Goal: Find specific page/section: Find specific page/section

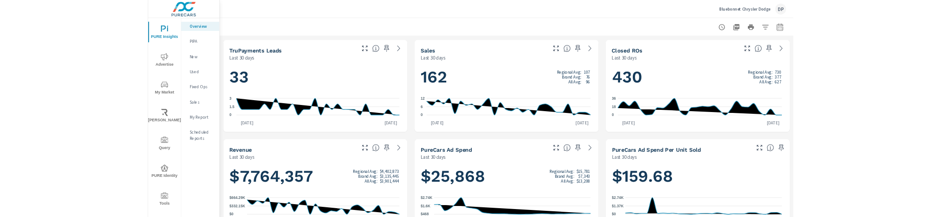
scroll to position [232, 0]
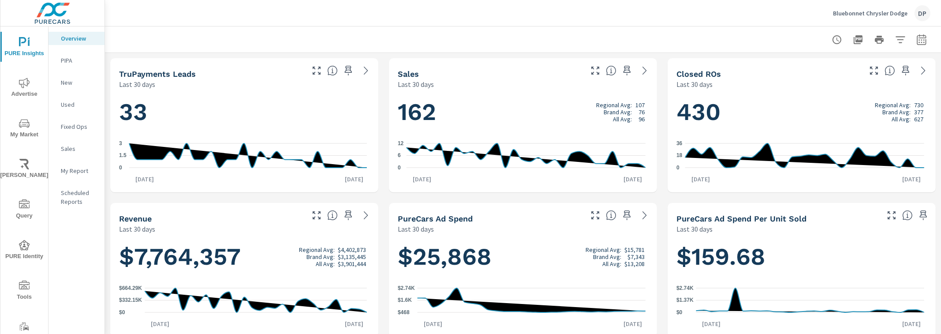
click at [75, 172] on p "My Report" at bounding box center [79, 170] width 37 height 9
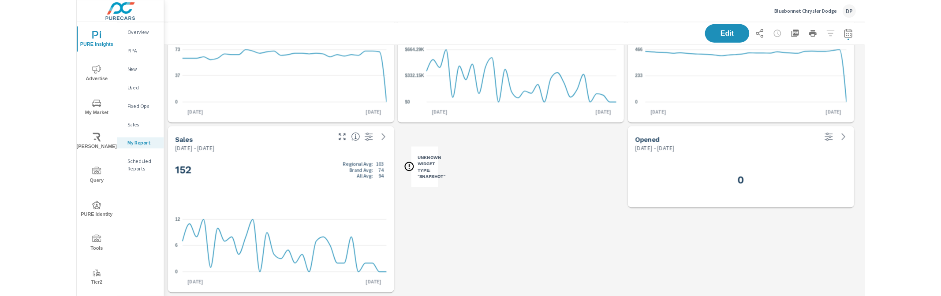
scroll to position [515, 0]
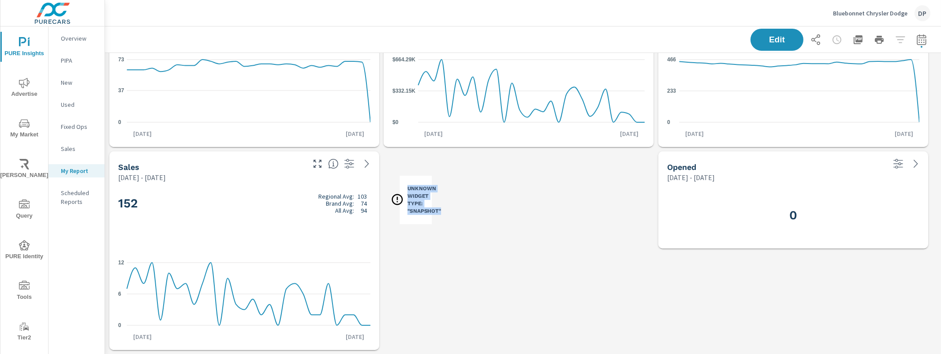
drag, startPoint x: 409, startPoint y: 191, endPoint x: 441, endPoint y: 210, distance: 37.4
click at [441, 210] on h3 "Unknown Widget Type: "snapshot"" at bounding box center [425, 200] width 34 height 30
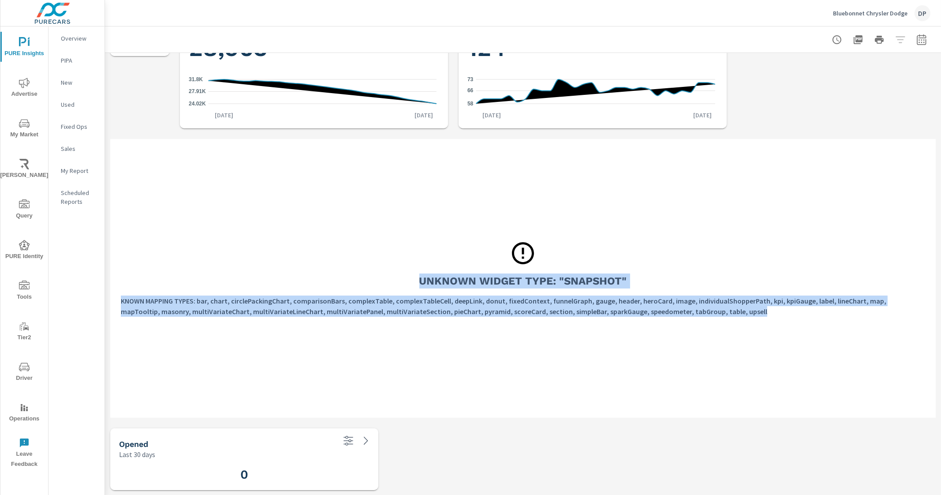
click at [362, 145] on div "Unknown Widget Type: "snapshot" KNOWN MAPPING TYPES: bar, chart, circlePackingC…" at bounding box center [523, 278] width 826 height 279
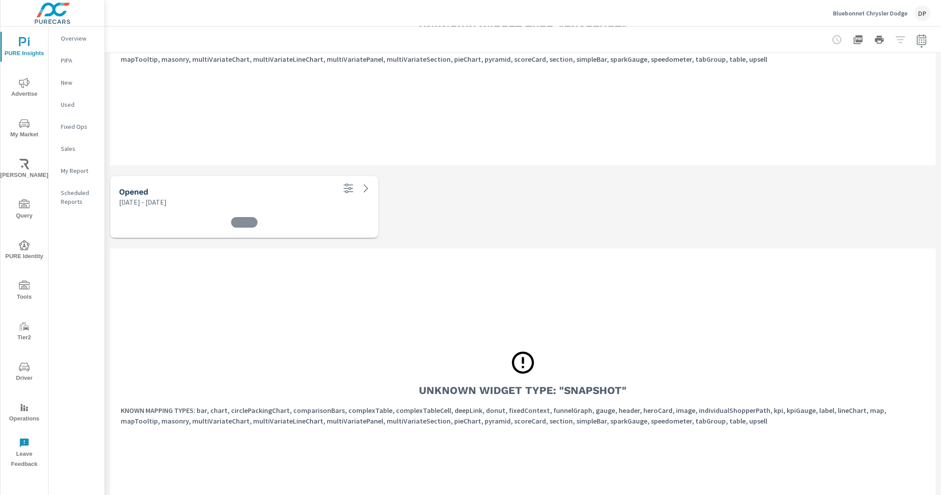
scroll to position [353, 0]
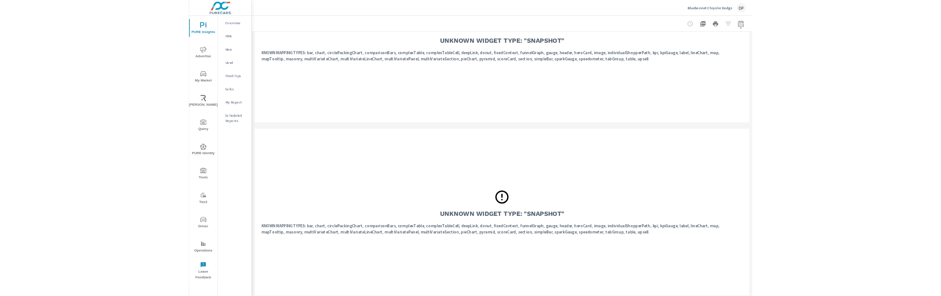
scroll to position [643, 0]
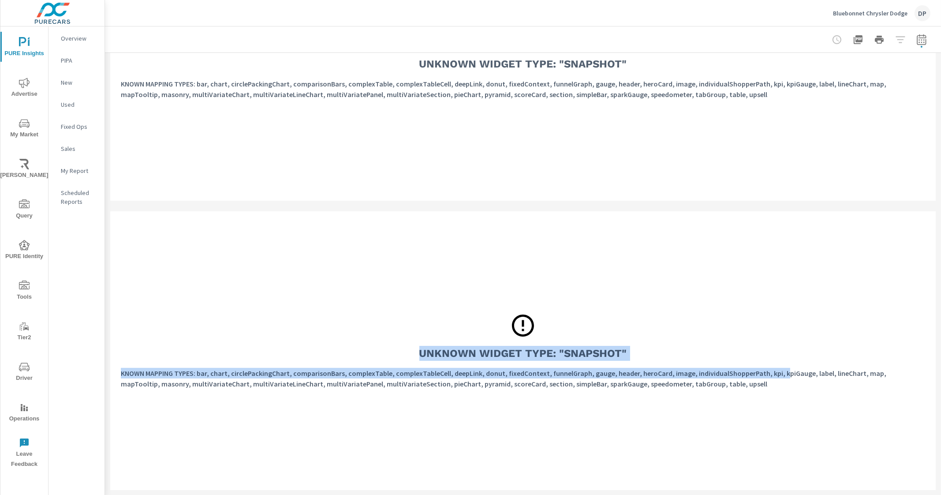
drag, startPoint x: 411, startPoint y: 350, endPoint x: 778, endPoint y: 355, distance: 367.0
click at [776, 355] on div "Unknown Widget Type: "snapshot" KNOWN MAPPING TYPES: bar, chart, circlePackingC…" at bounding box center [523, 350] width 826 height 279
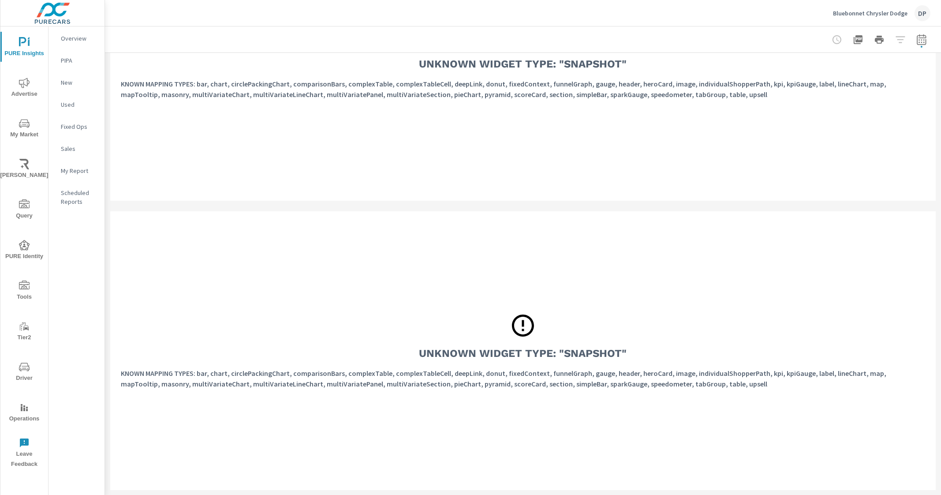
click at [735, 387] on p "KNOWN MAPPING TYPES: bar, chart, circlePackingChart, comparisonBars, complexTab…" at bounding box center [523, 378] width 805 height 21
click at [398, 168] on div "Unknown Widget Type: "snapshot" KNOWN MAPPING TYPES: bar, chart, circlePackingC…" at bounding box center [523, 61] width 826 height 279
